Goal: Obtain resource: Download file/media

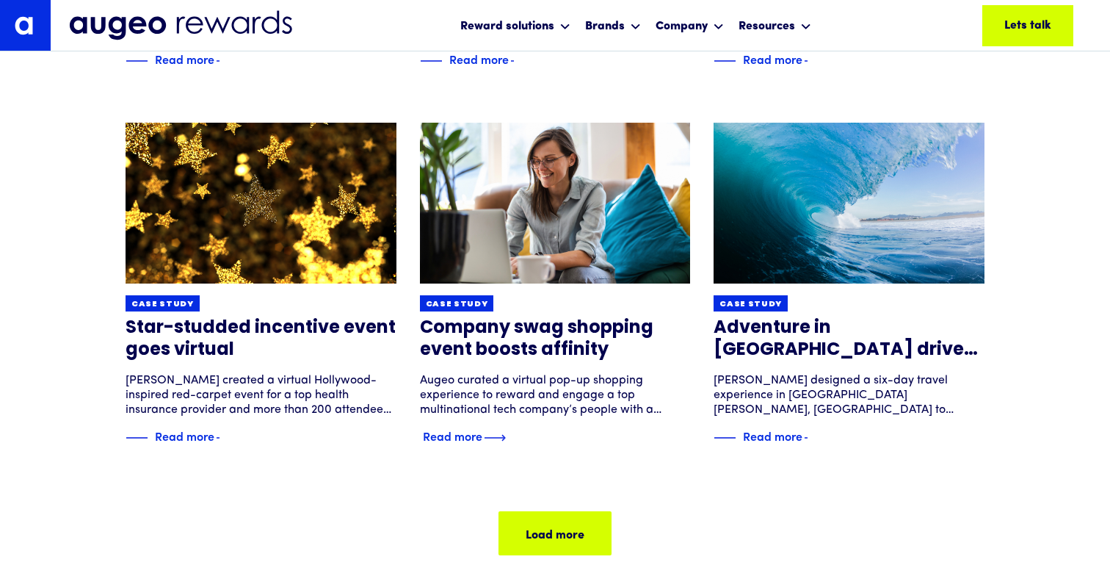
scroll to position [928, 0]
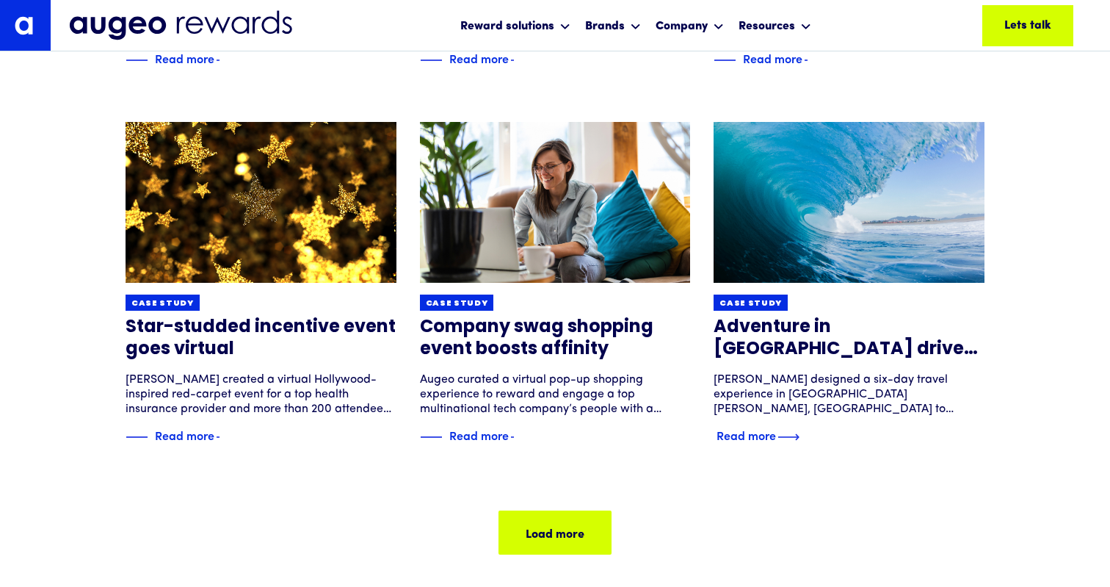
click at [811, 213] on img at bounding box center [848, 202] width 324 height 193
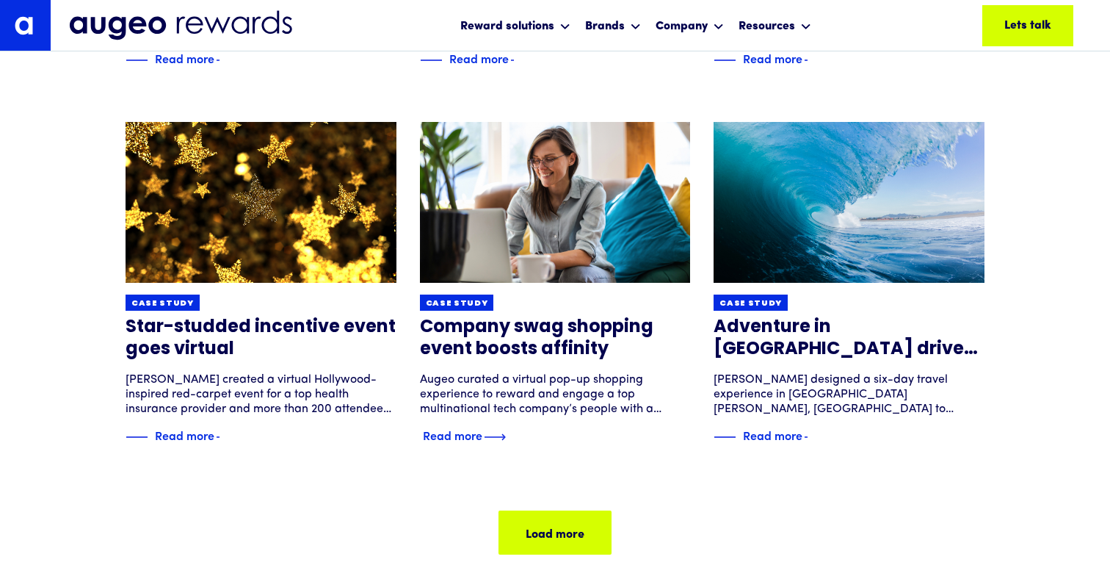
click at [475, 438] on div "Read more" at bounding box center [452, 435] width 59 height 18
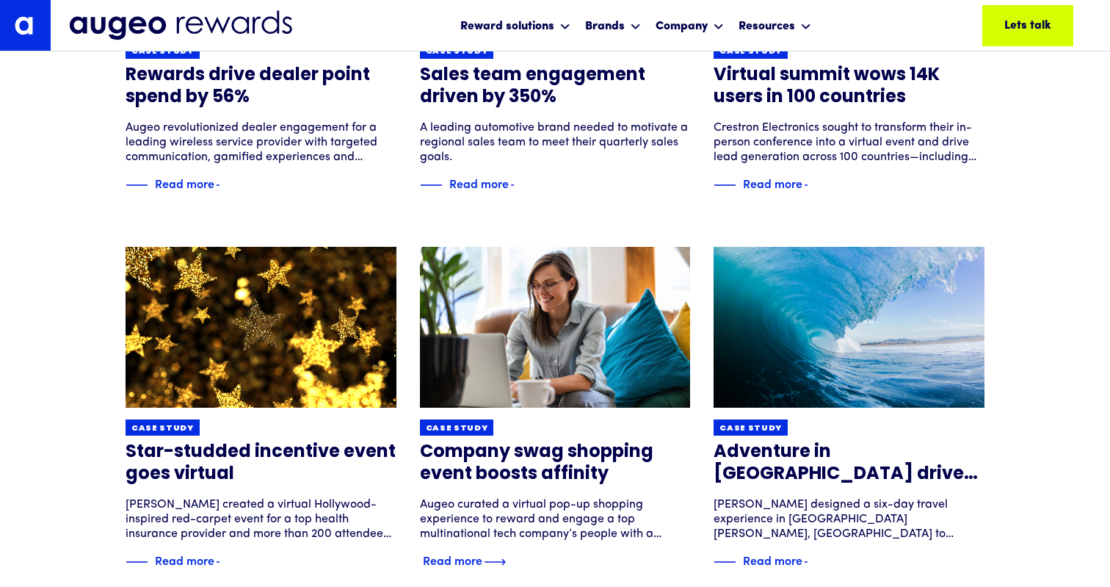
scroll to position [799, 0]
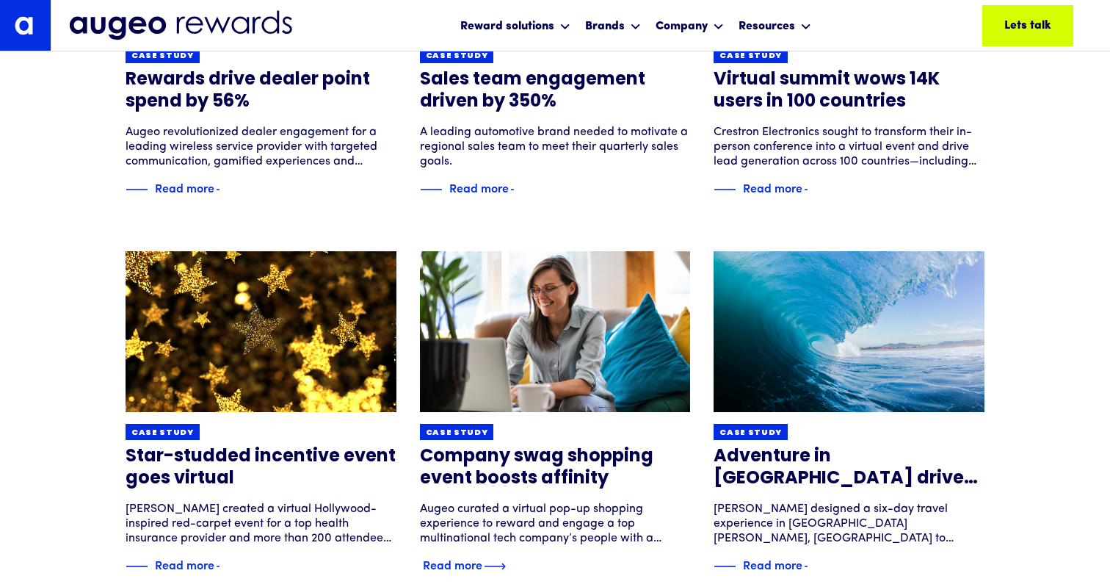
click at [545, 327] on img at bounding box center [555, 331] width 324 height 193
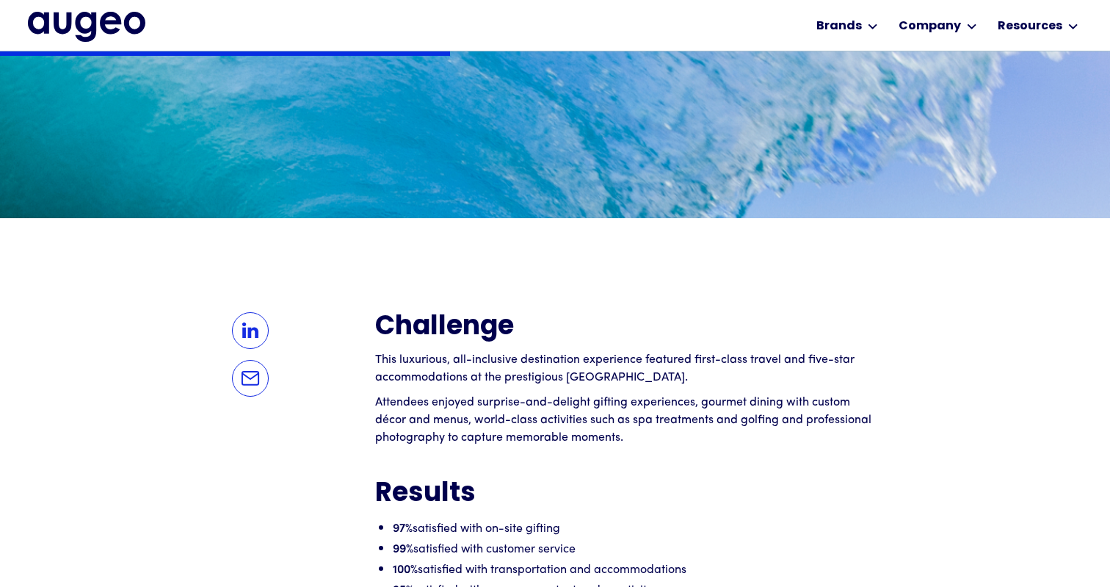
scroll to position [943, 0]
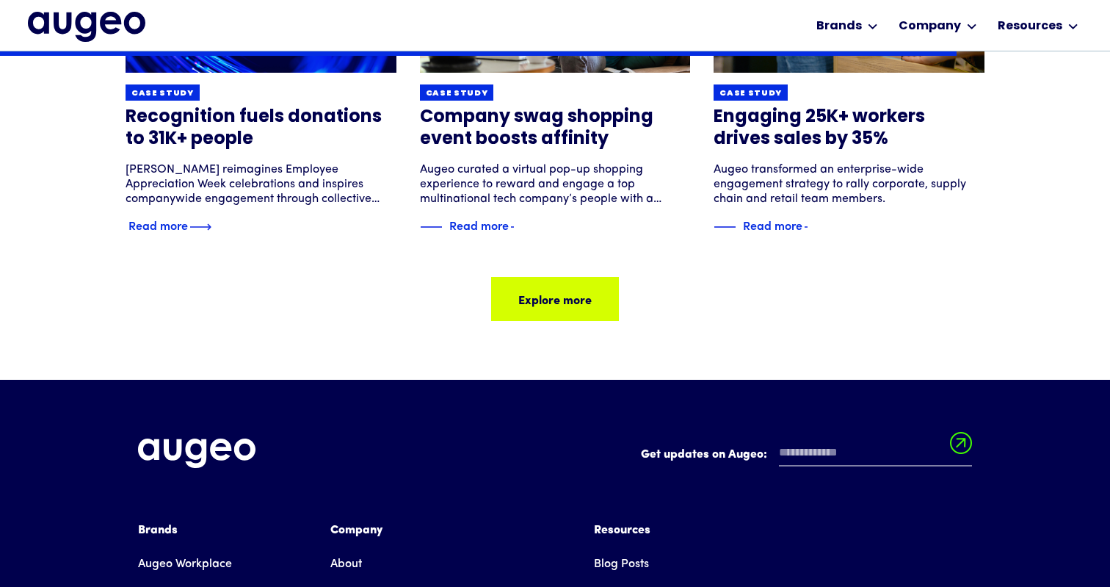
scroll to position [1964, 0]
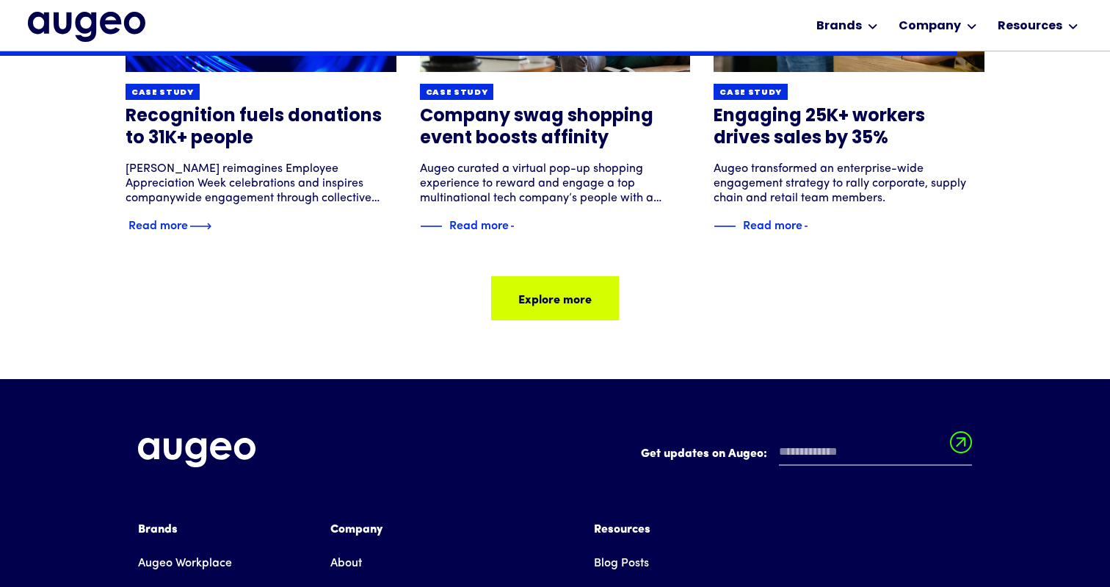
click at [217, 134] on h3 "Recognition fuels donations to 31K+ people" at bounding box center [261, 128] width 271 height 44
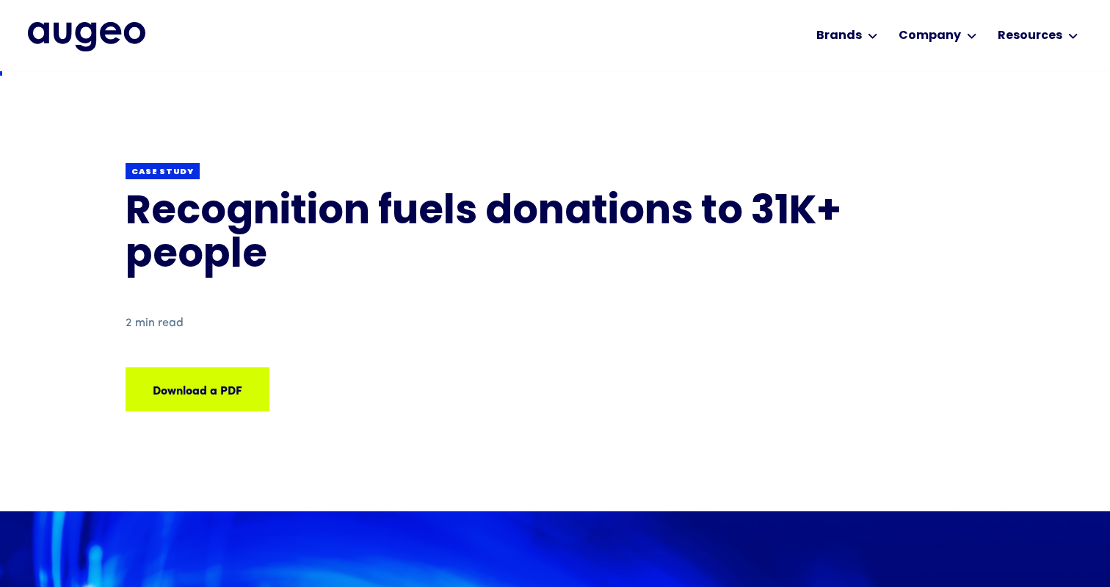
scroll to position [4, 0]
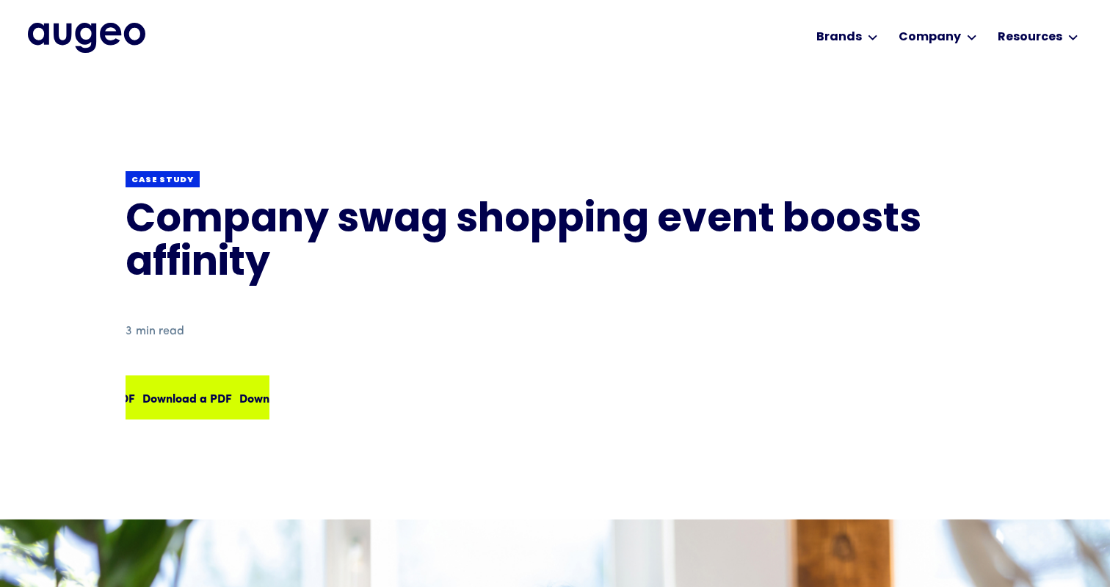
click at [216, 396] on div "Download a PDF Download a PDF Download a PDF Download a PDF" at bounding box center [233, 397] width 388 height 18
click at [205, 400] on div "Download a PDF" at bounding box center [179, 397] width 90 height 18
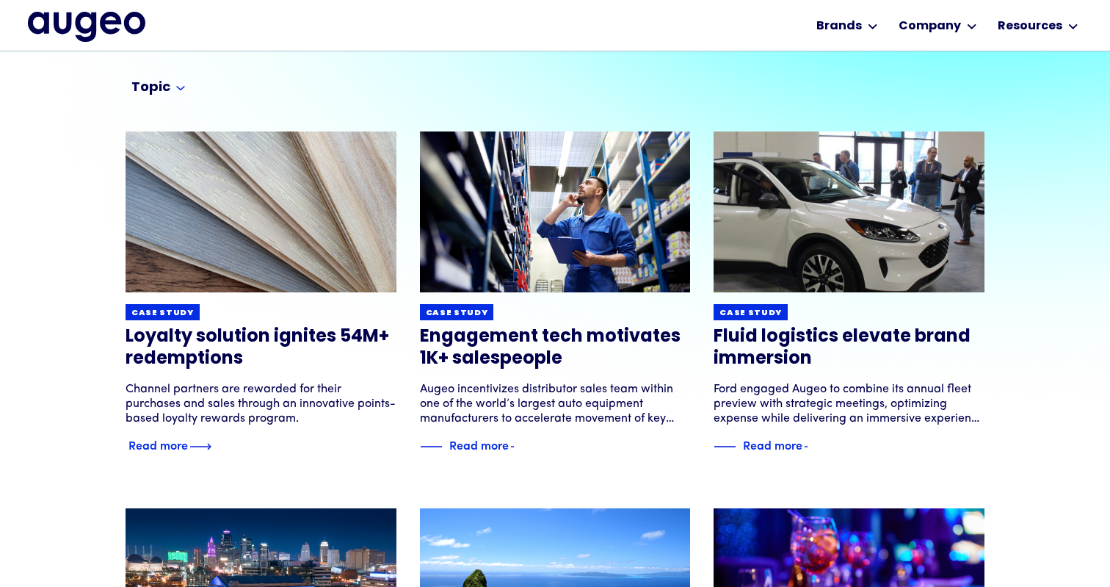
scroll to position [145, 0]
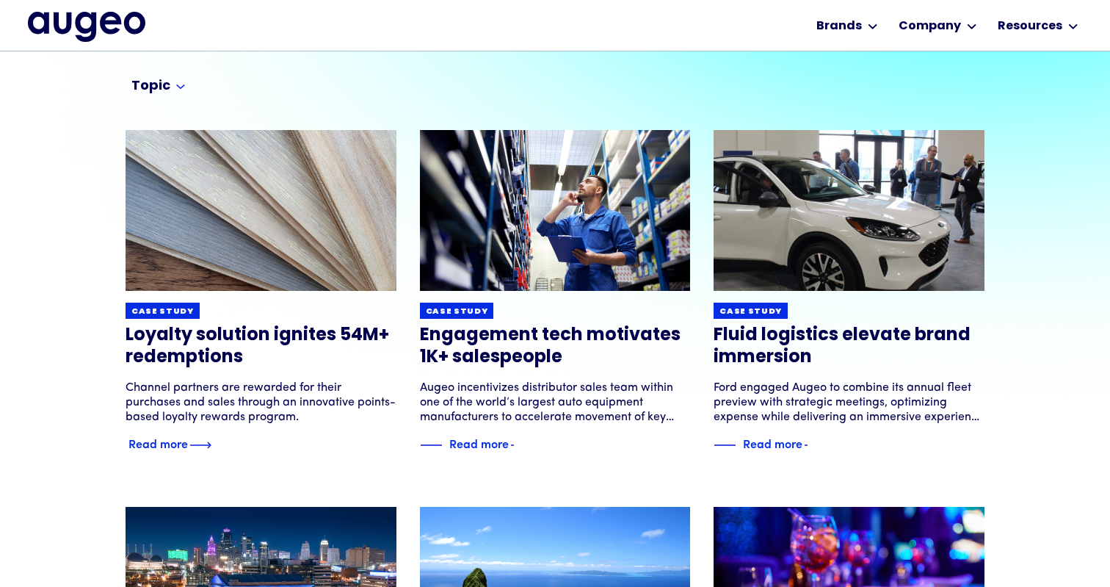
click at [220, 360] on h3 "Loyalty solution ignites 54M+ redemptions" at bounding box center [261, 346] width 271 height 44
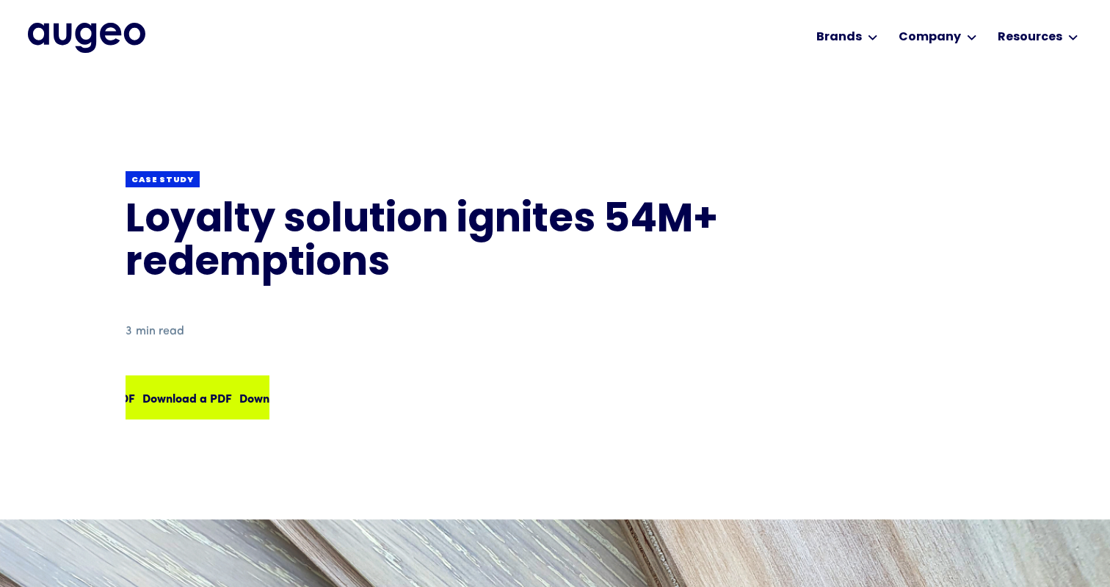
click at [202, 403] on div "Download a PDF Download a PDF Download a PDF Download a PDF" at bounding box center [233, 397] width 388 height 18
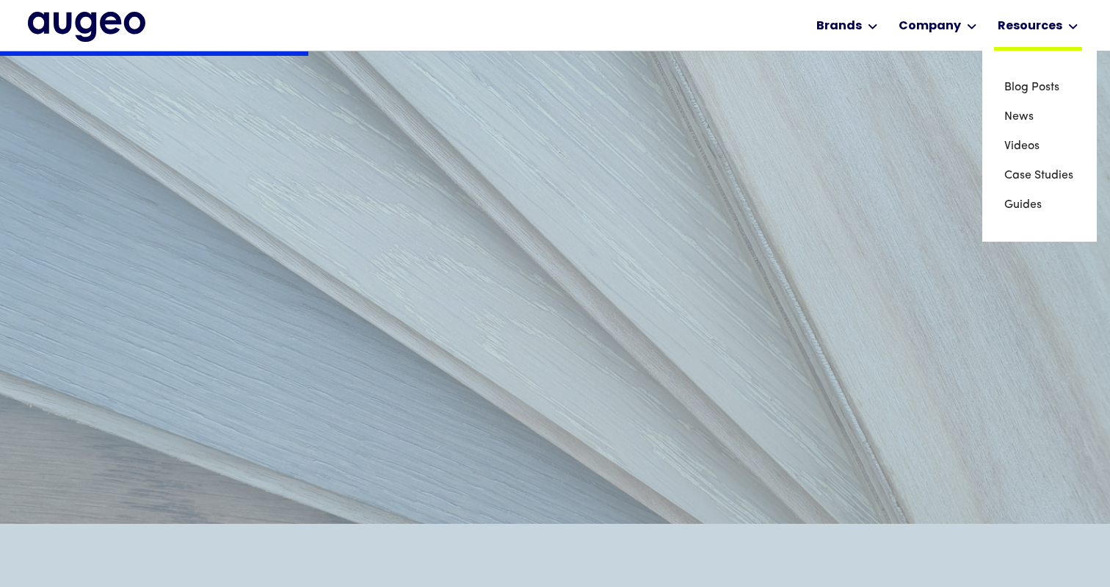
scroll to position [637, 0]
click at [1034, 90] on link "Blog Posts" at bounding box center [1039, 87] width 70 height 29
